Goal: Task Accomplishment & Management: Use online tool/utility

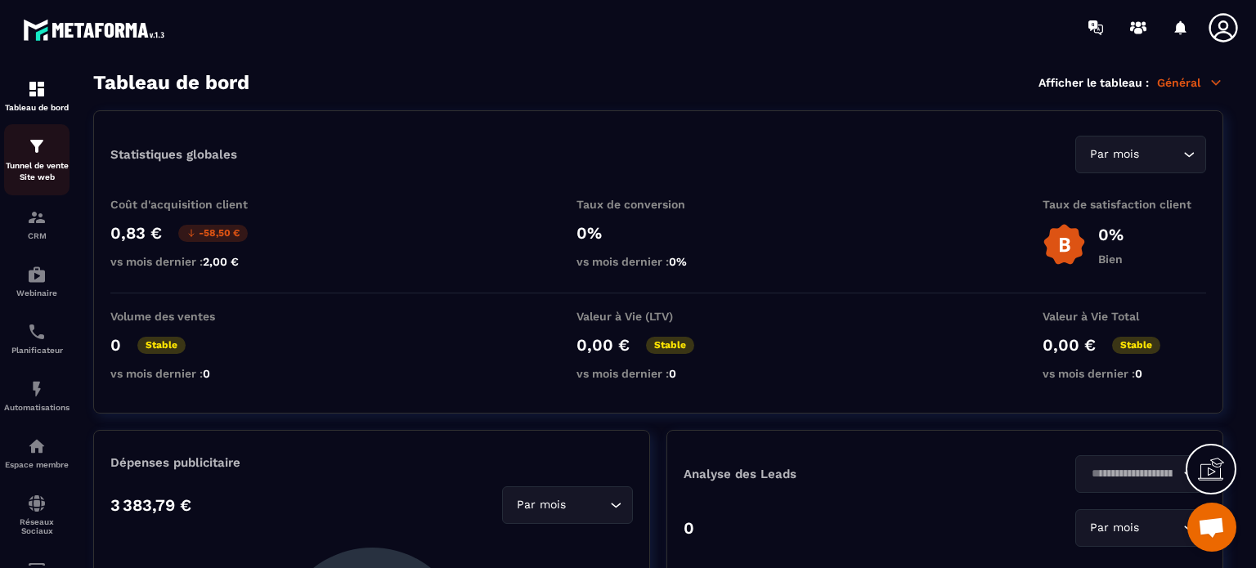
click at [31, 159] on div "Tunnel de vente Site web" at bounding box center [36, 160] width 65 height 47
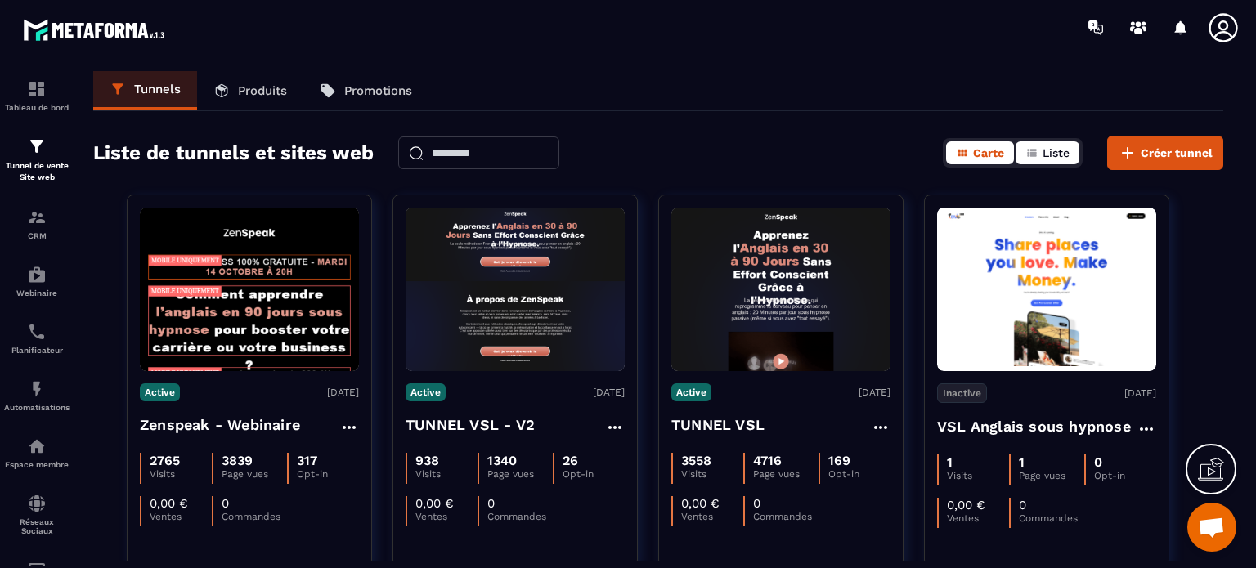
click at [1043, 153] on span "Liste" at bounding box center [1056, 152] width 27 height 13
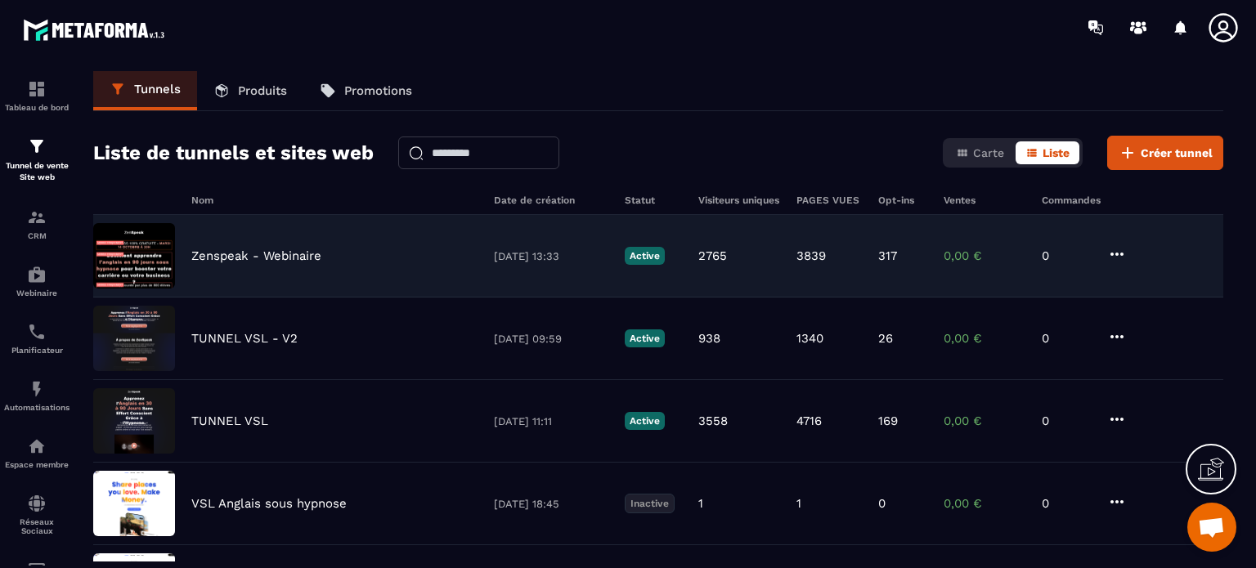
click at [263, 258] on p "Zenspeak - Webinaire" at bounding box center [256, 256] width 130 height 15
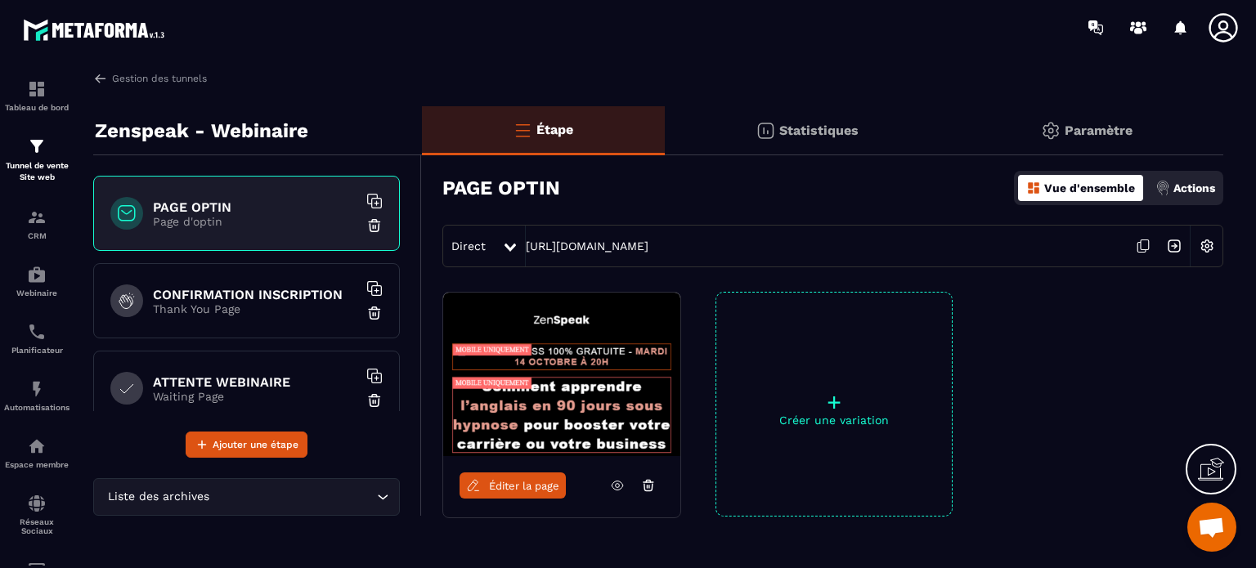
click at [245, 300] on h6 "CONFIRMATION INSCRIPTION" at bounding box center [255, 295] width 204 height 16
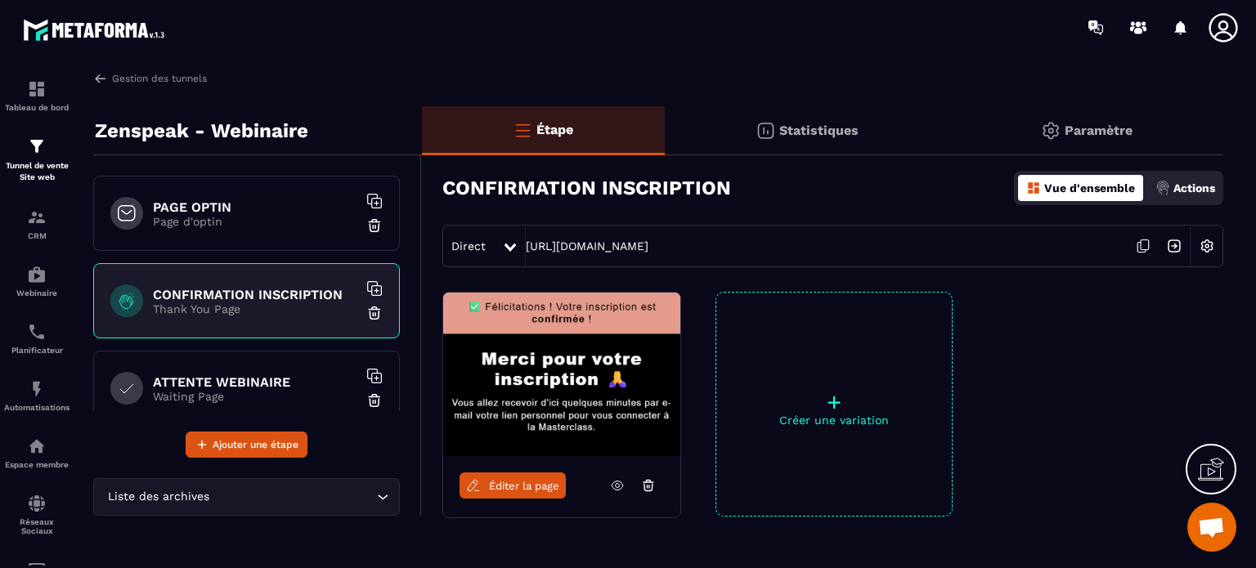
click at [509, 491] on span "Éditer la page" at bounding box center [524, 486] width 70 height 12
